Goal: Task Accomplishment & Management: Manage account settings

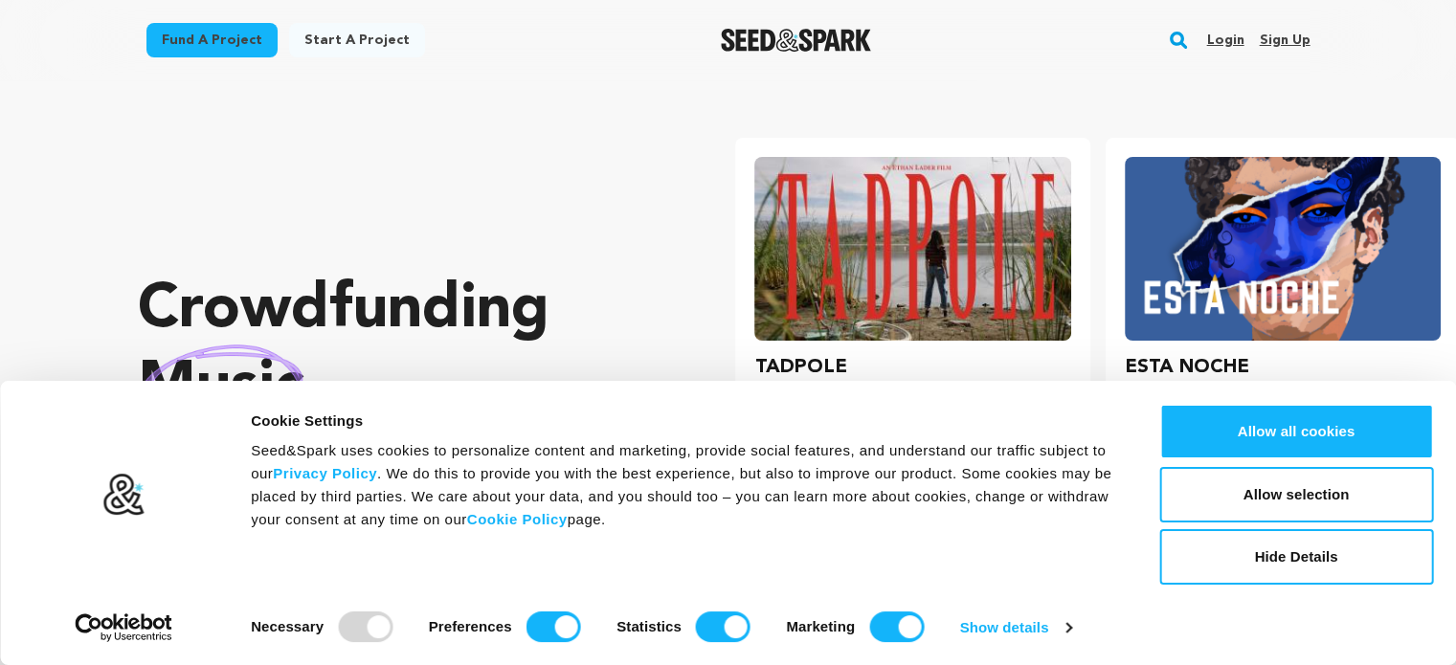
click at [1279, 39] on link "Sign up" at bounding box center [1284, 40] width 51 height 31
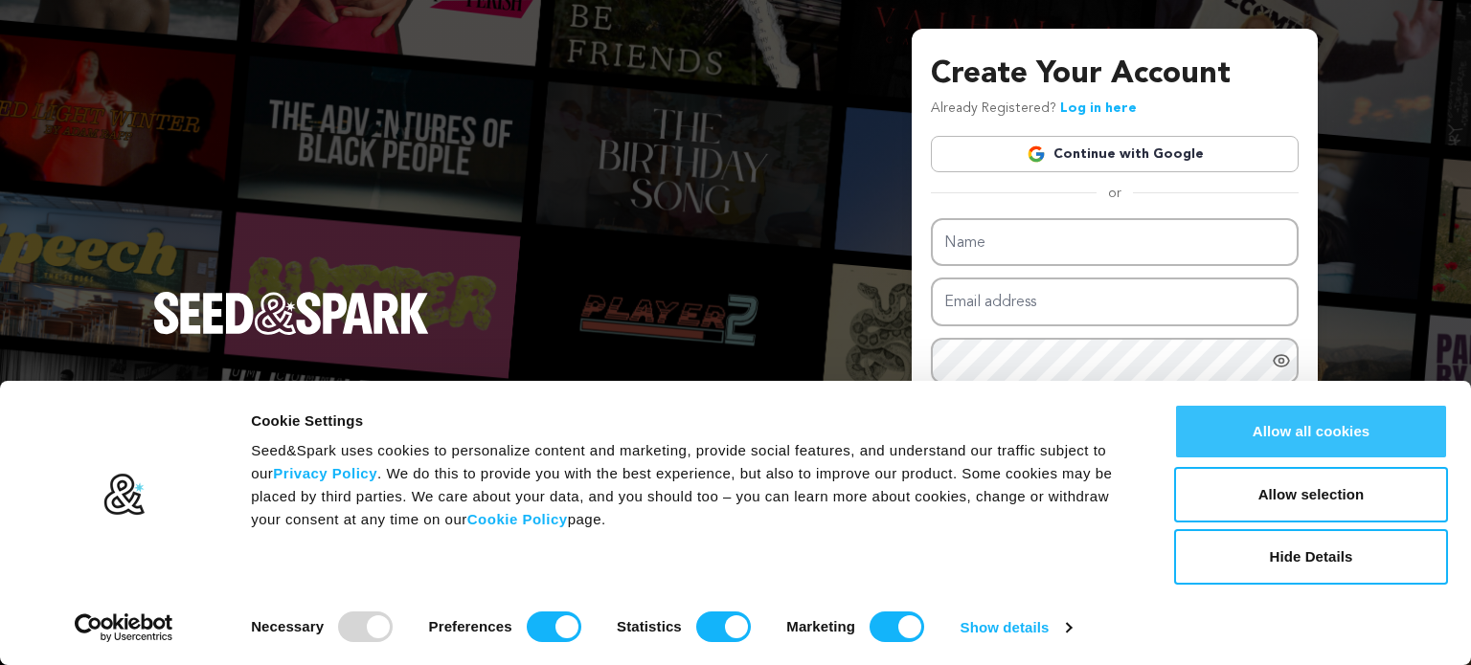
click at [1264, 436] on button "Allow all cookies" at bounding box center [1311, 432] width 274 height 56
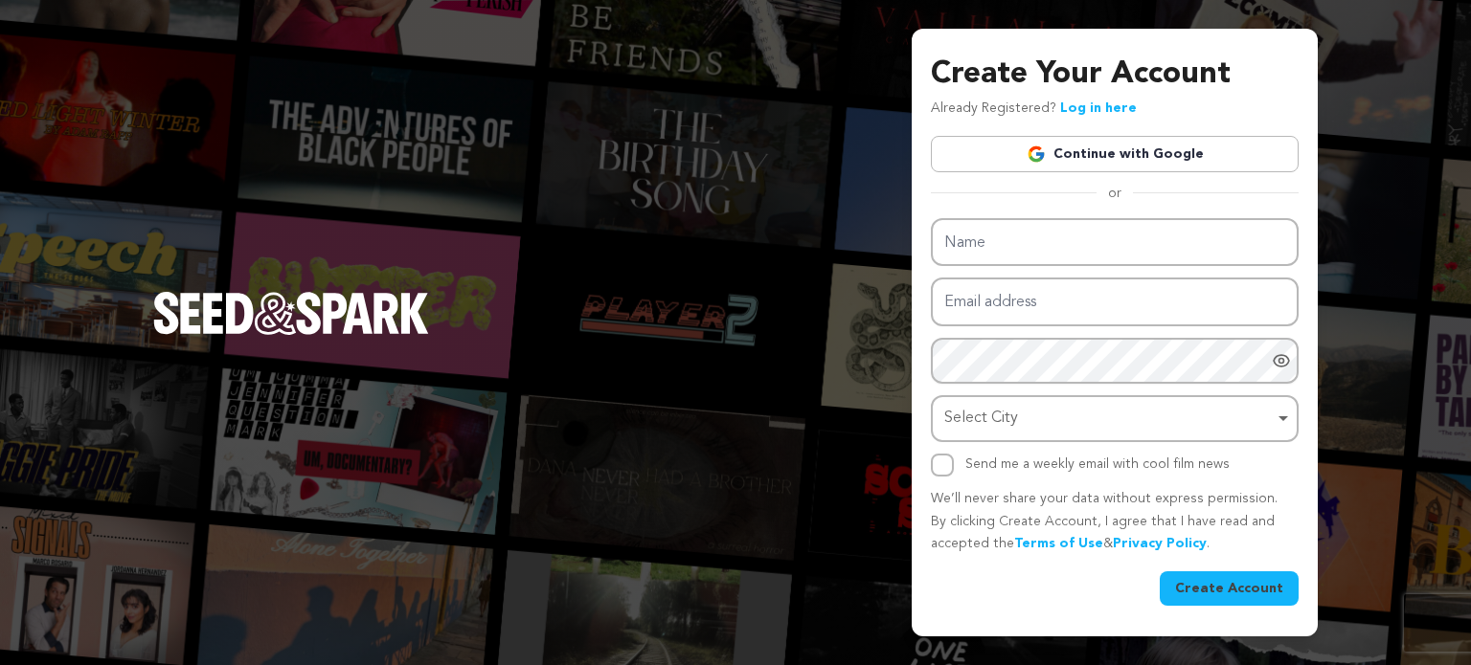
click at [1060, 158] on link "Continue with Google" at bounding box center [1115, 154] width 368 height 36
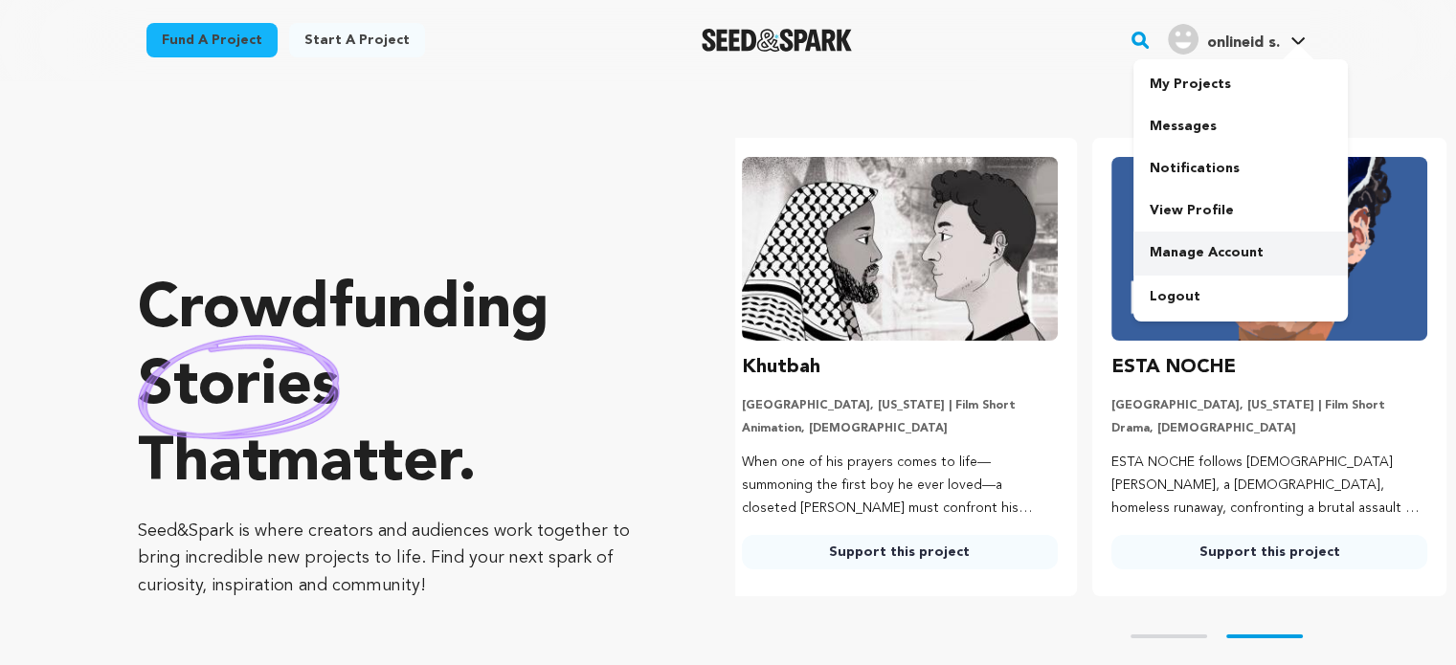
scroll to position [0, 384]
click at [1183, 216] on link "View Profile" at bounding box center [1241, 211] width 214 height 42
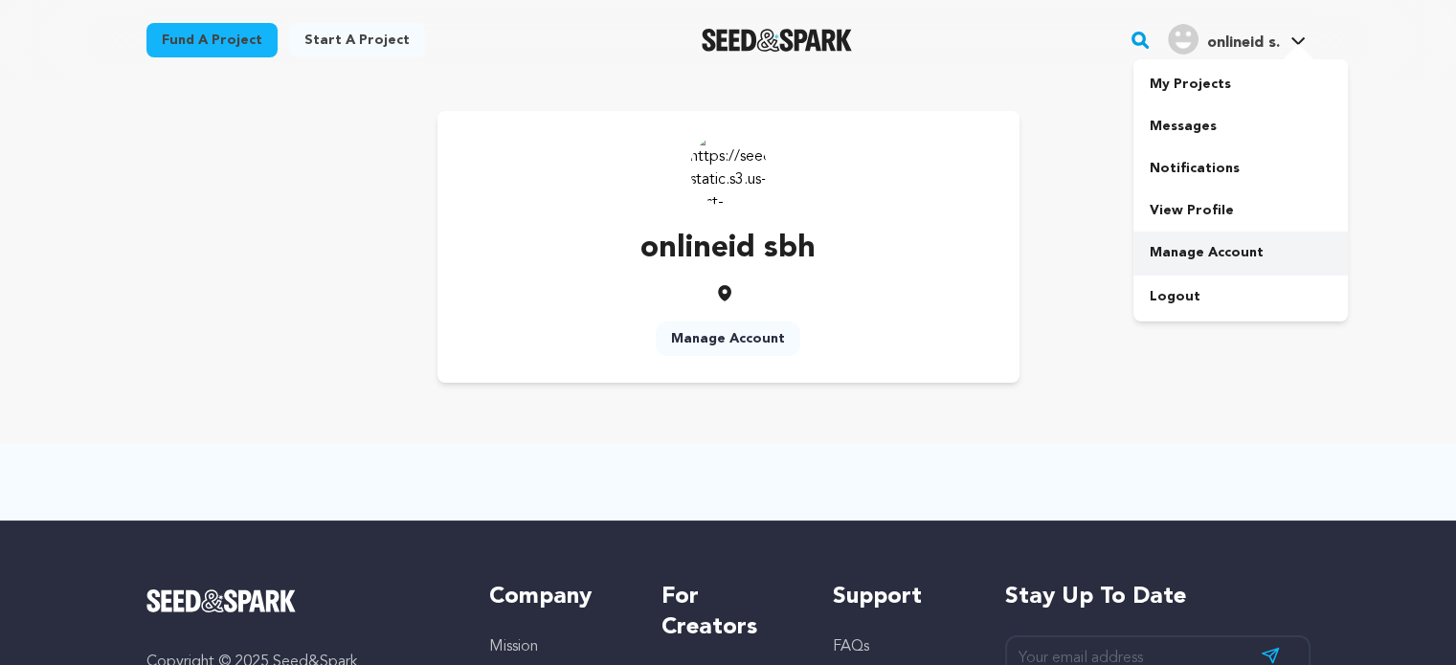
click at [1195, 259] on link "Manage Account" at bounding box center [1241, 253] width 214 height 42
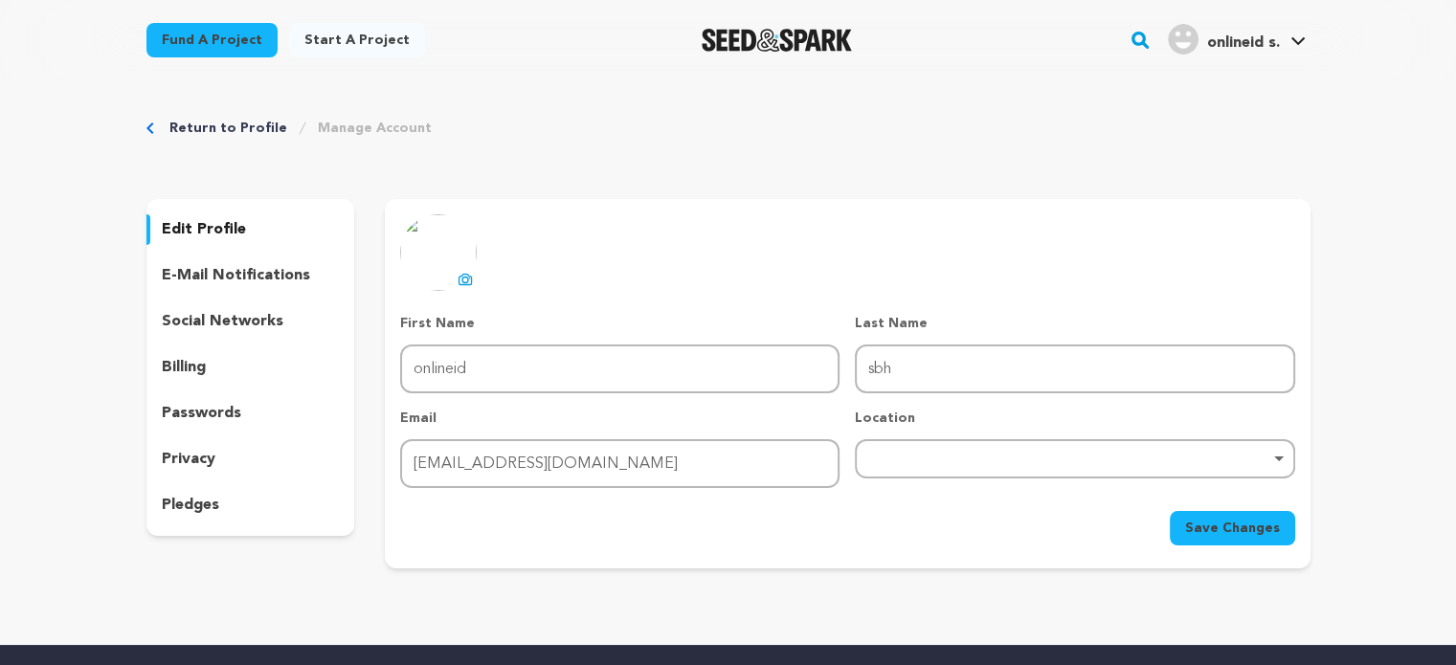
click at [931, 440] on div "Remove item" at bounding box center [1074, 458] width 439 height 39
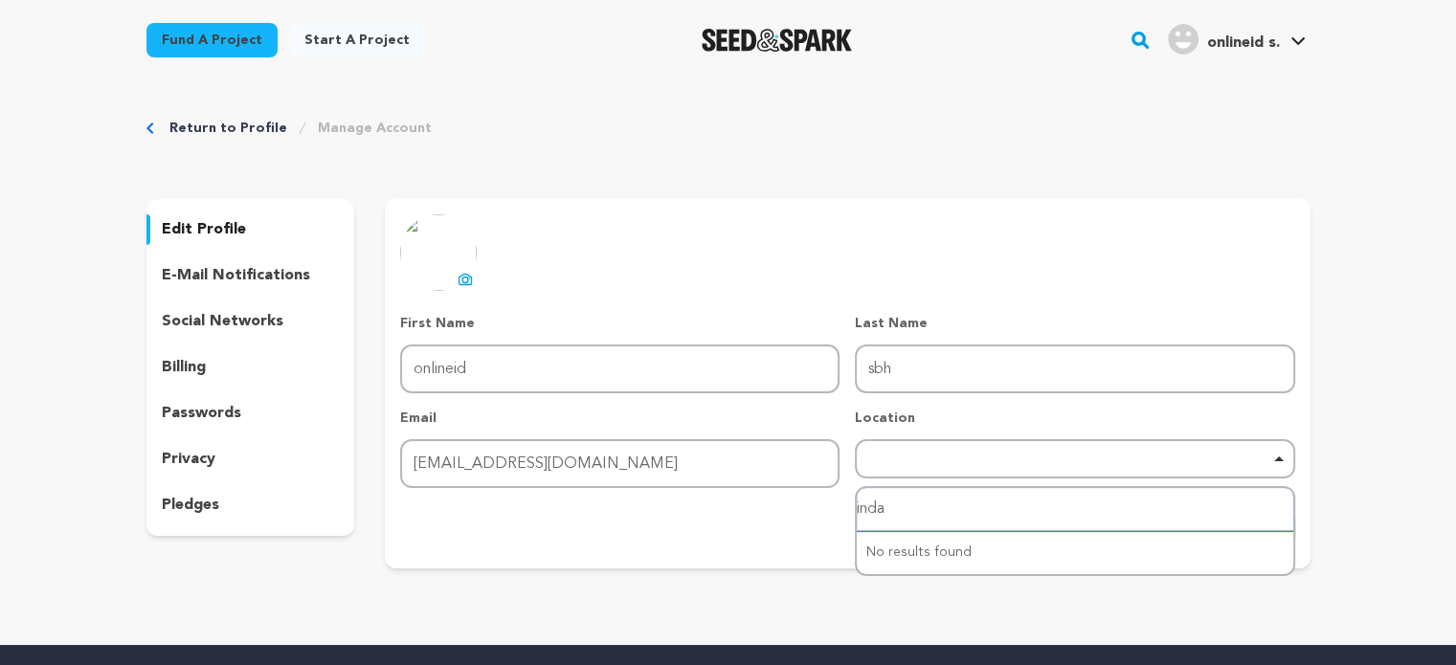
type input "ind"
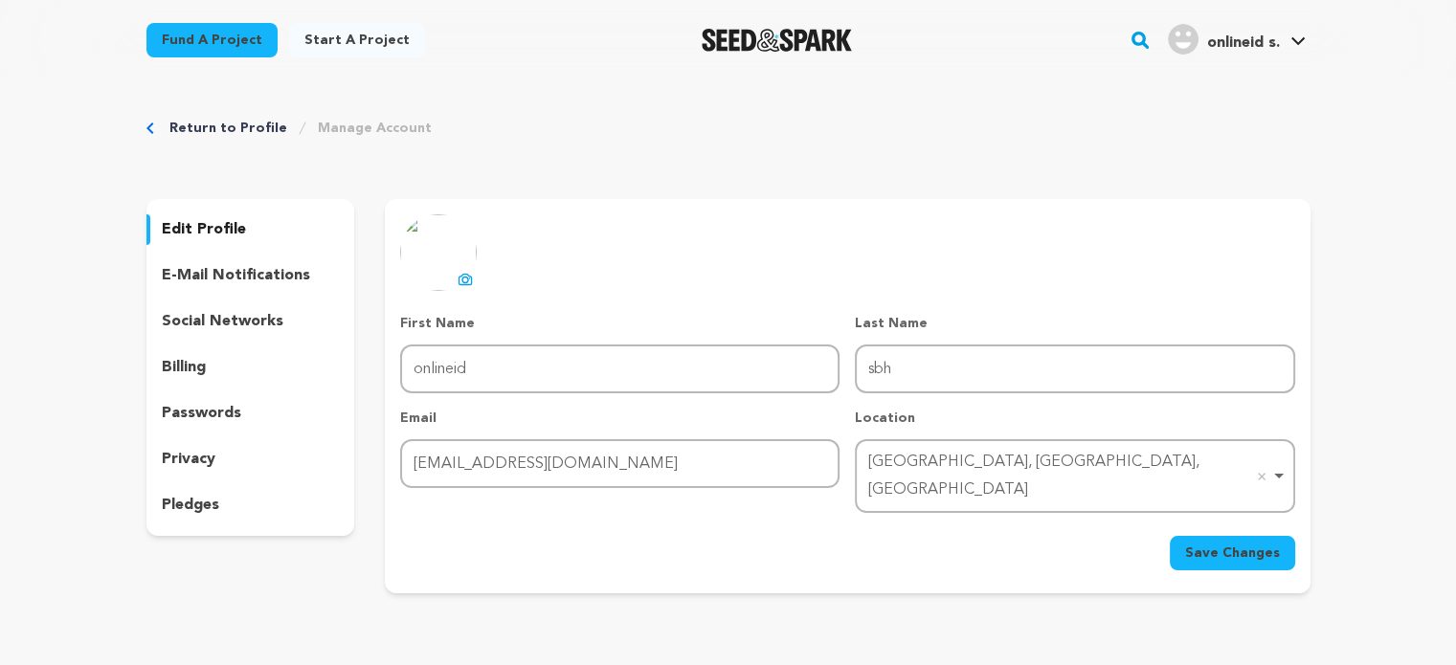
click at [1203, 544] on span "Save Changes" at bounding box center [1232, 553] width 95 height 19
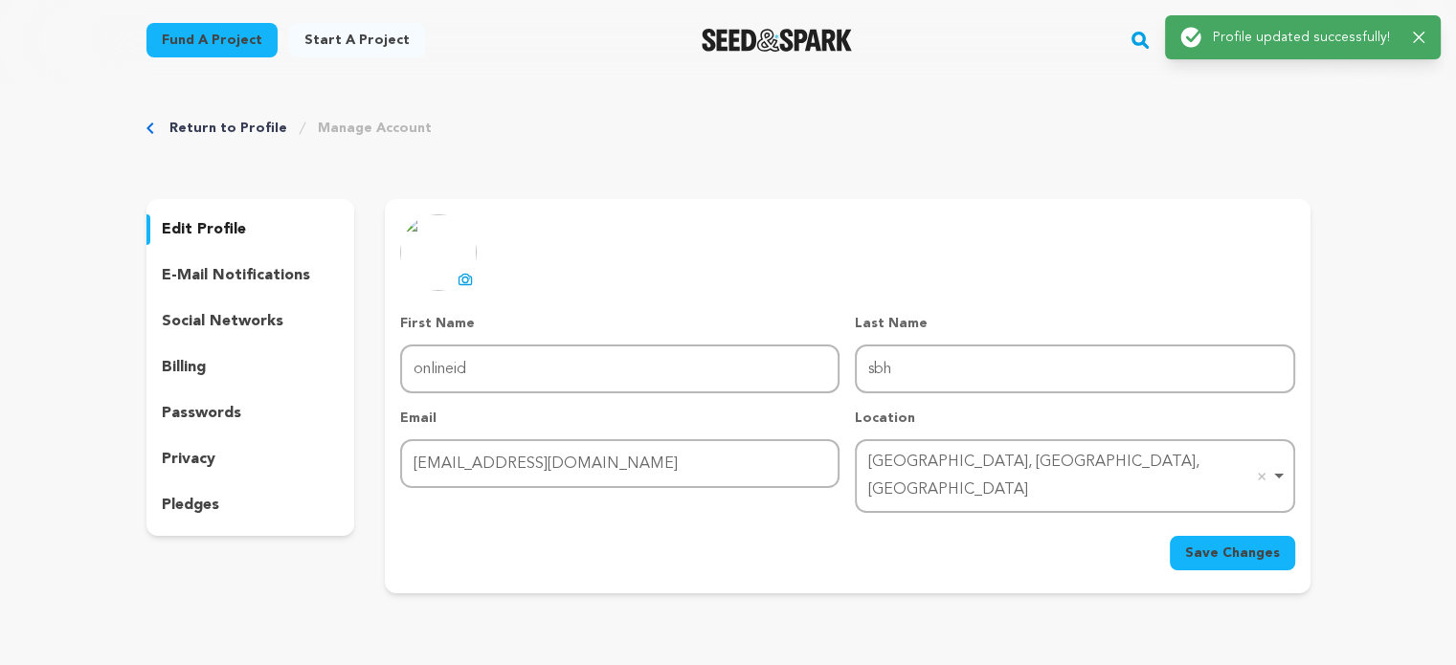
click at [467, 272] on icon at bounding box center [465, 279] width 15 height 15
click at [1237, 536] on button "Save Changes" at bounding box center [1232, 553] width 125 height 34
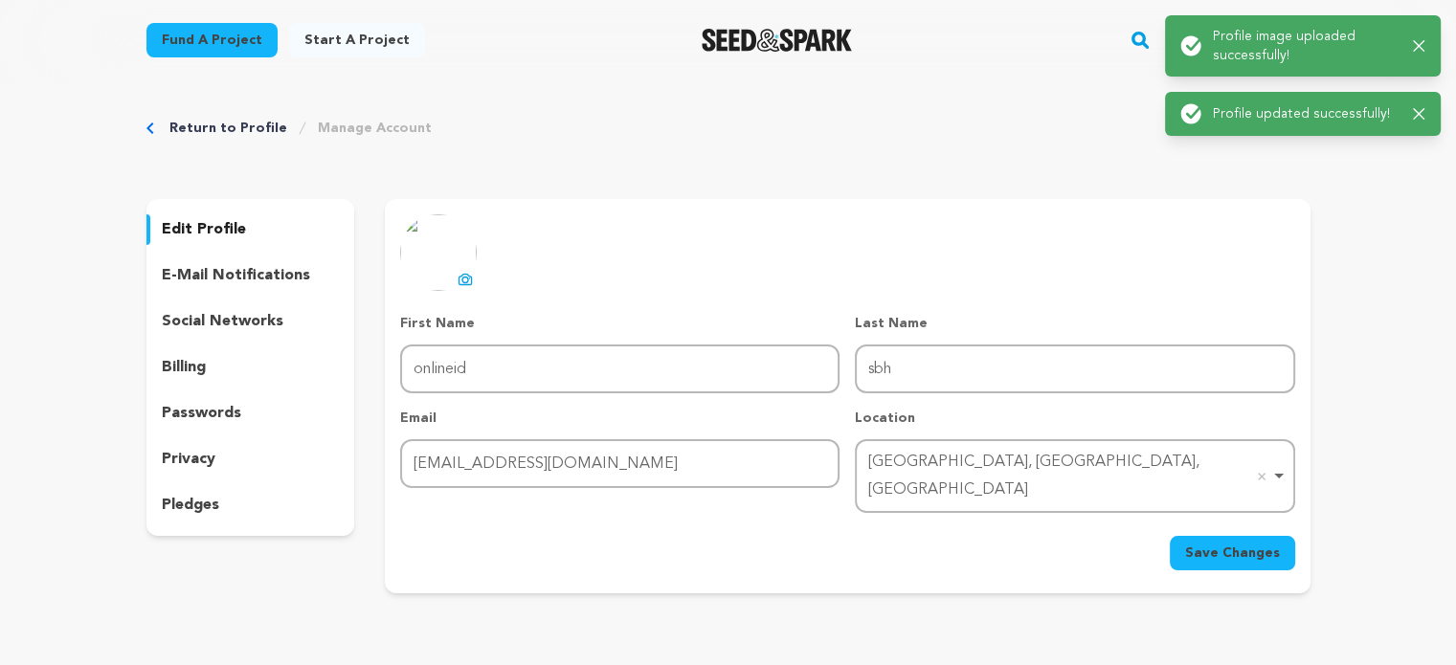
click at [1007, 95] on div "Return to Profile Manage Account edit profile e-mail notifications social netwo…" at bounding box center [729, 359] width 1226 height 559
click at [1423, 44] on icon "button" at bounding box center [1419, 46] width 12 height 12
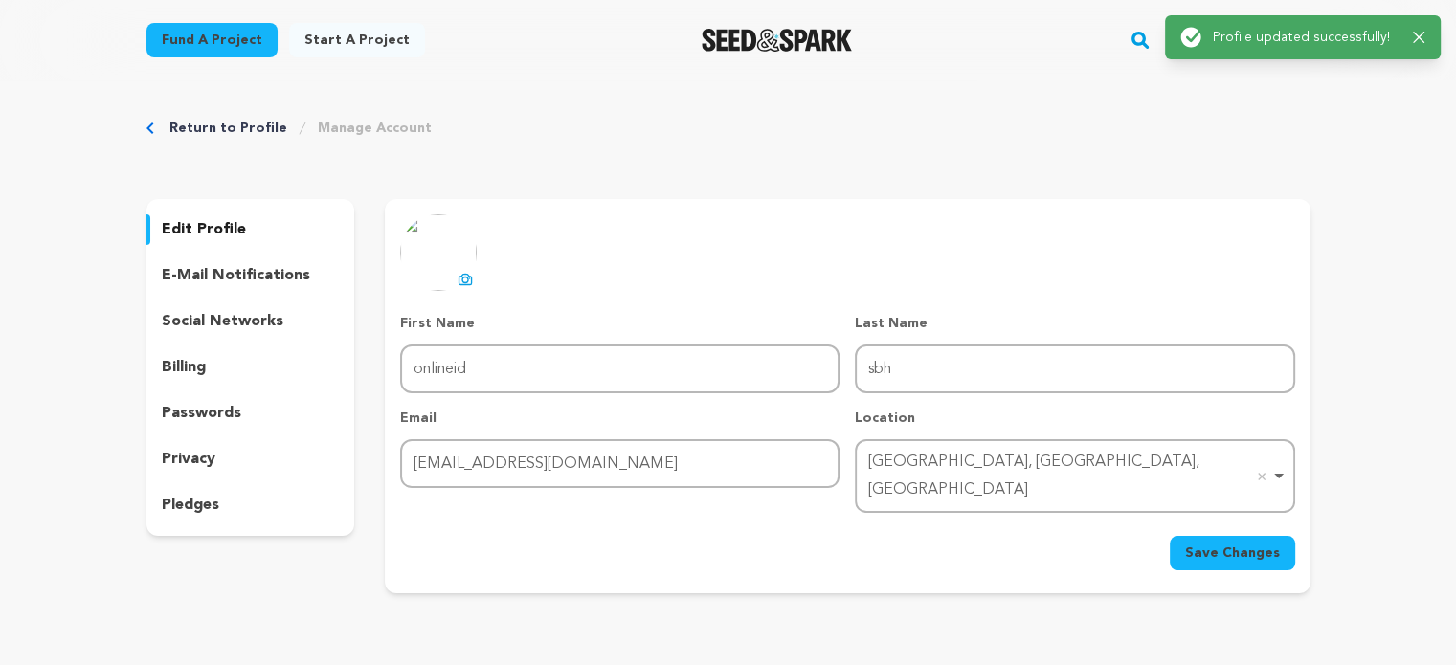
click at [1418, 37] on icon "button" at bounding box center [1418, 37] width 11 height 11
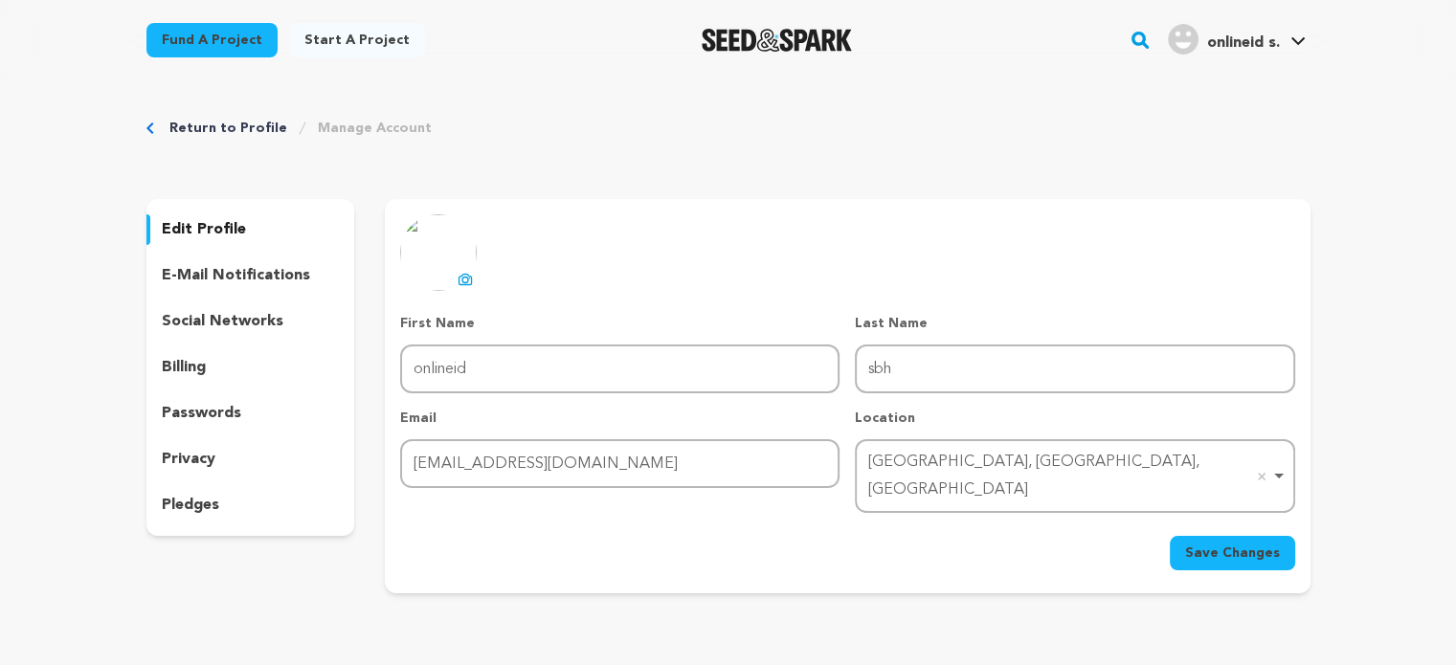
click at [1258, 41] on span "onlineid s." at bounding box center [1242, 42] width 73 height 15
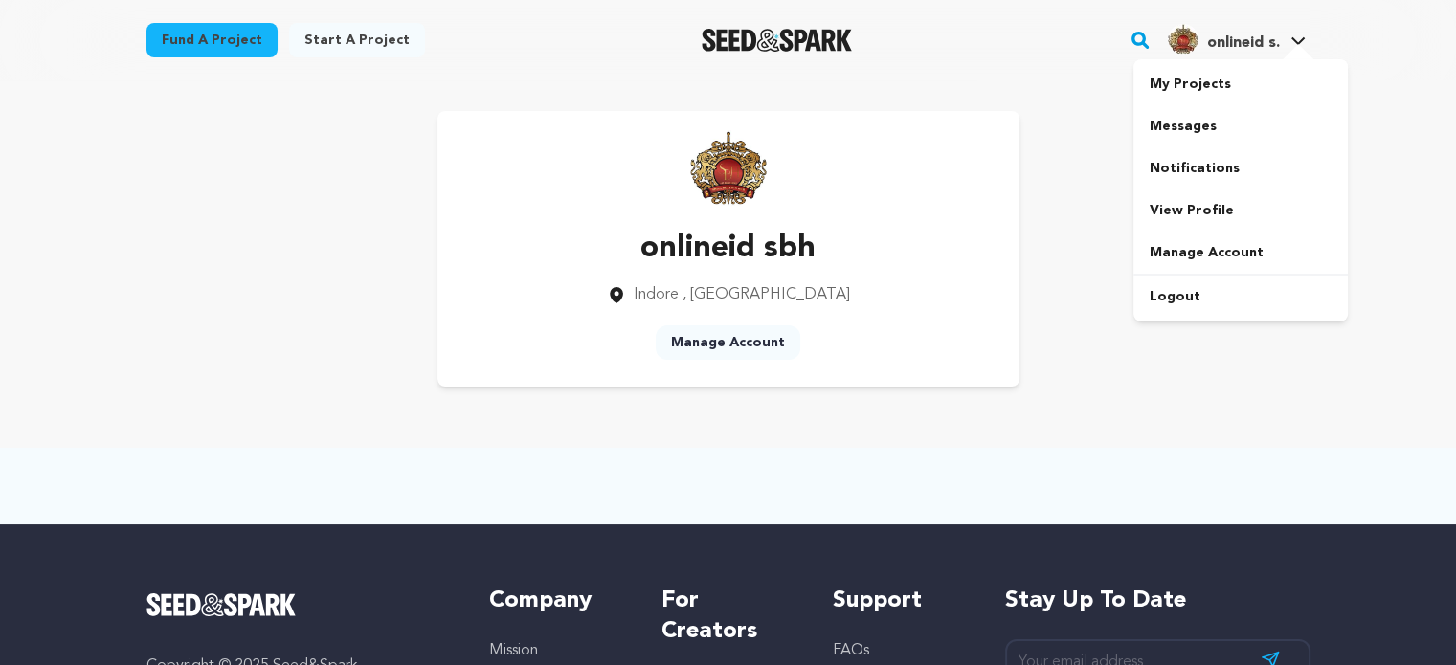
click at [1288, 44] on div at bounding box center [1298, 53] width 38 height 19
click at [1193, 211] on link "View Profile" at bounding box center [1241, 211] width 214 height 42
